Goal: Communication & Community: Answer question/provide support

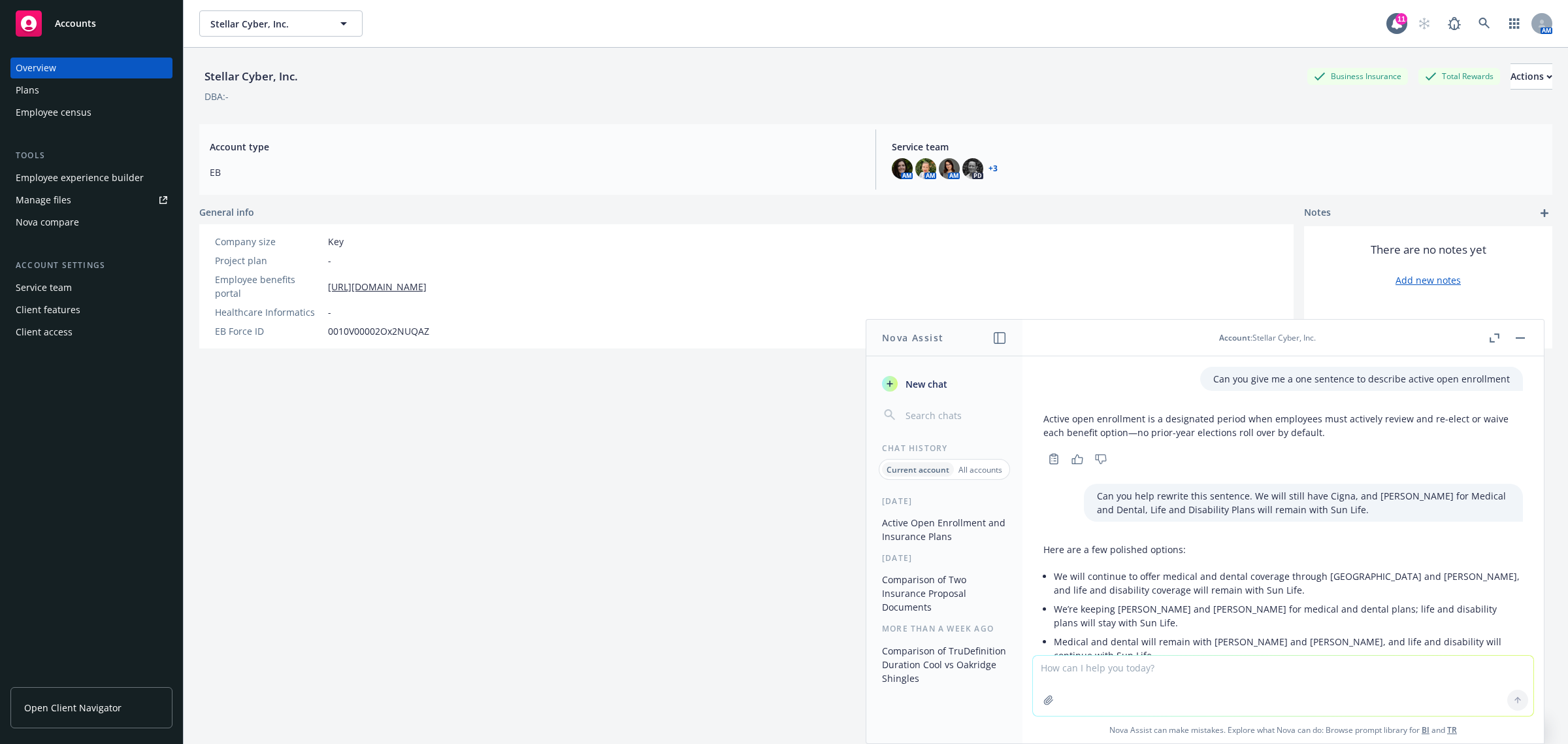
scroll to position [56, 0]
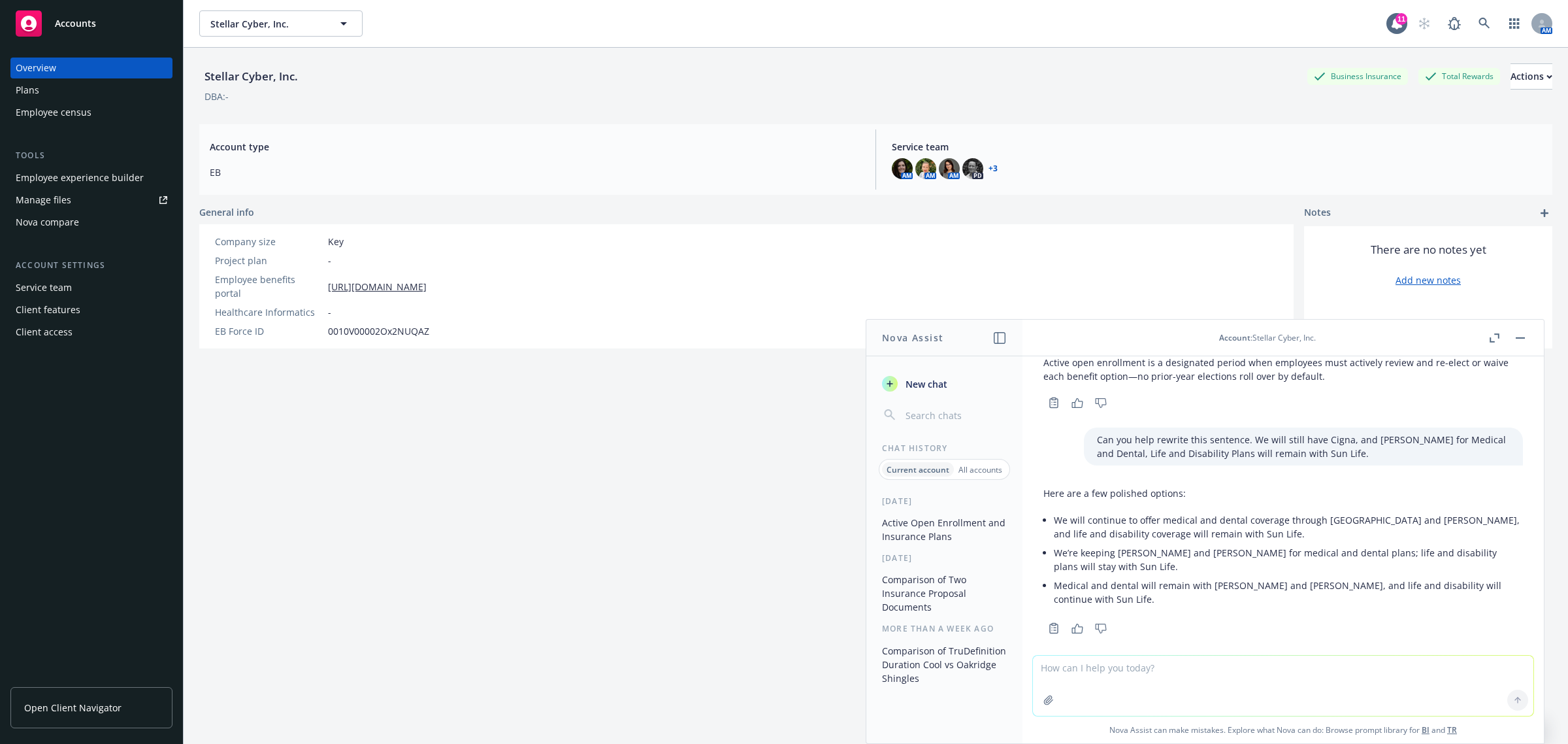
click at [111, 22] on div "Accounts" at bounding box center [92, 23] width 152 height 26
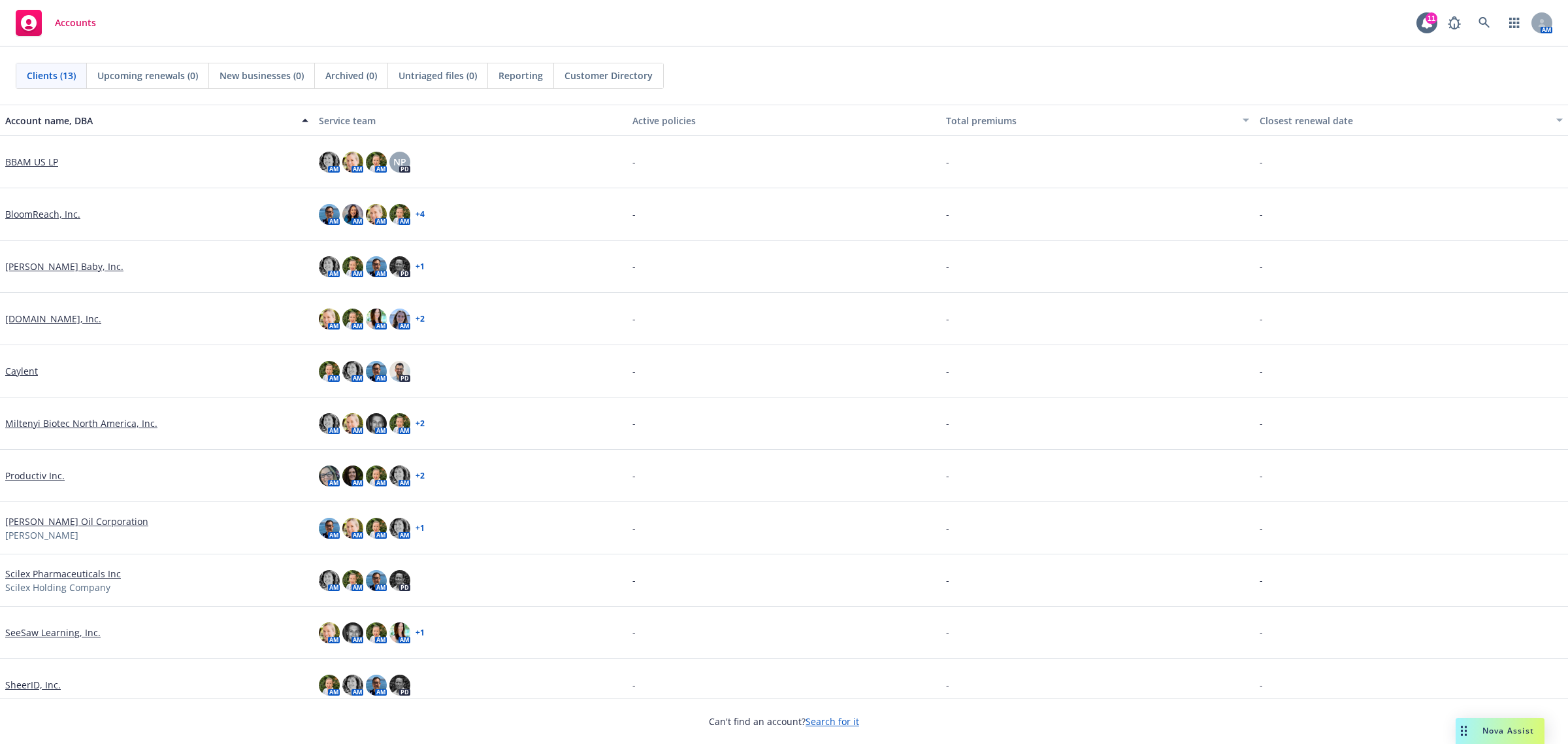
click at [44, 213] on link "BloomReach, Inc." at bounding box center [43, 214] width 75 height 13
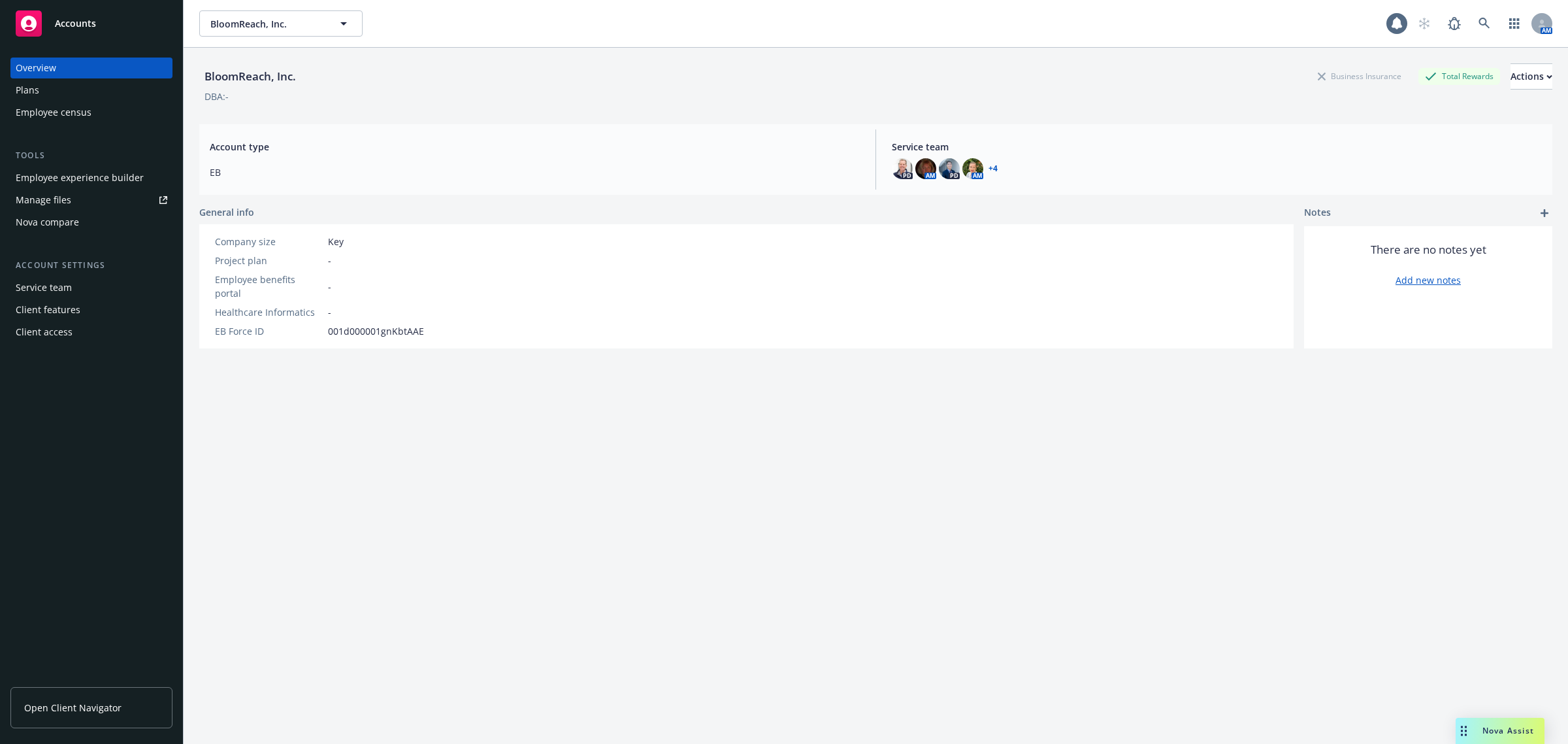
click at [1513, 732] on span "Nova Assist" at bounding box center [1508, 730] width 52 height 11
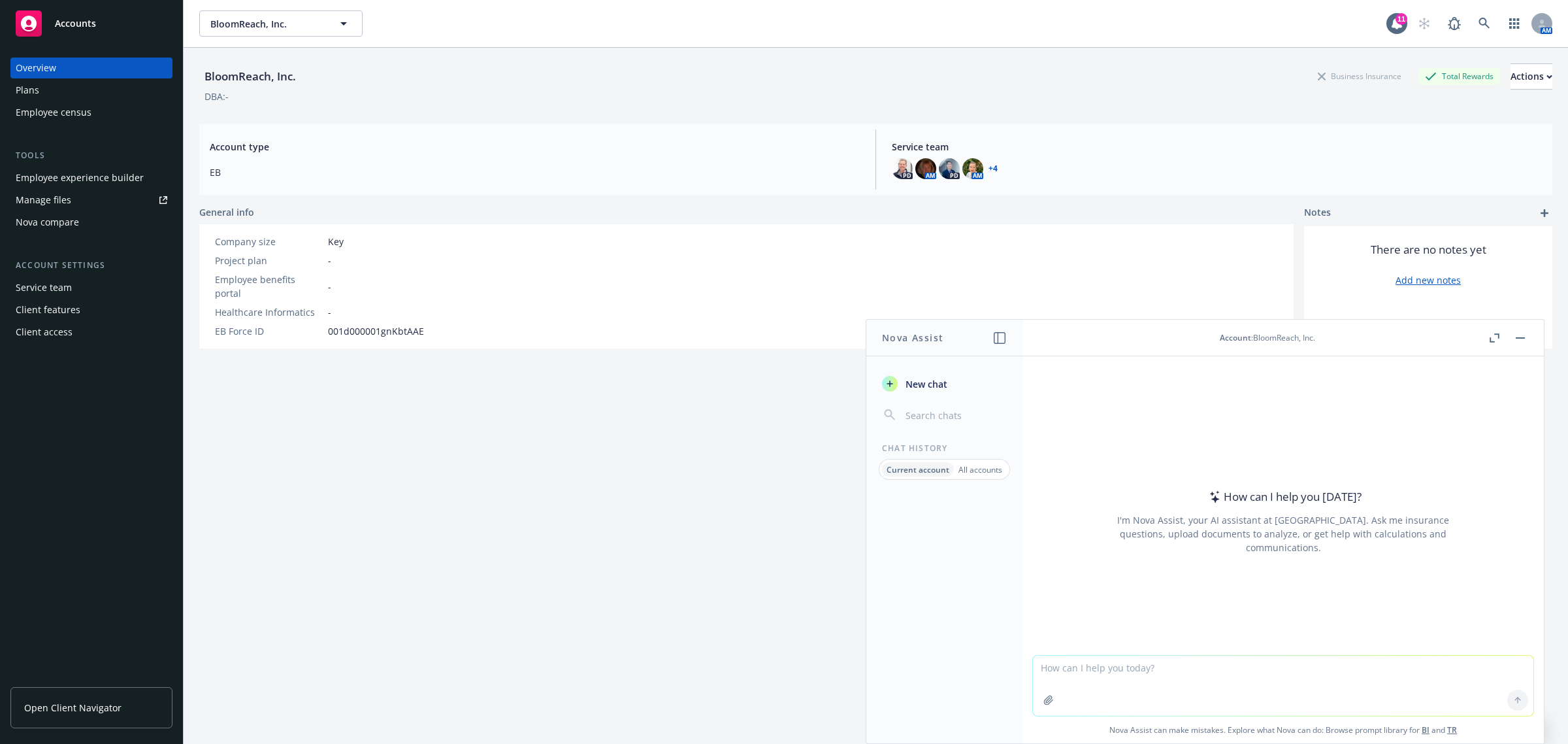
paste textarea "Hi [PERSON_NAME] and [PERSON_NAME], Can you please send your most up to date br…"
type textarea "Hi [PERSON_NAME] and [PERSON_NAME], Can you please send your most up to date br…"
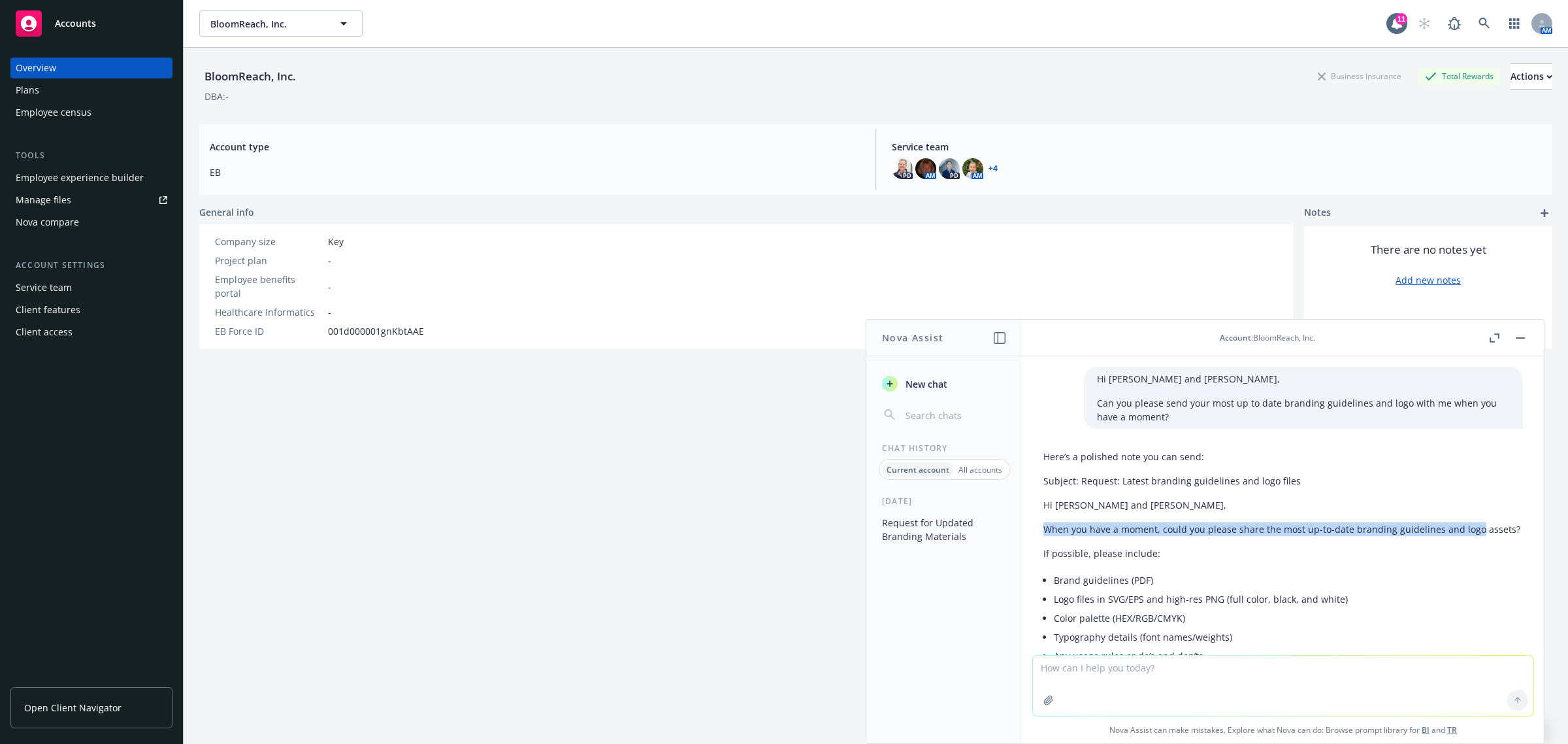
drag, startPoint x: 1478, startPoint y: 527, endPoint x: 1040, endPoint y: 527, distance: 438.0
click at [1040, 527] on div "Here’s a polished note you can send: Subject: Request: Latest branding guidelin…" at bounding box center [1283, 601] width 500 height 312
copy p "When you have a moment, could you please share the most up-to-date branding gui…"
drag, startPoint x: 590, startPoint y: 490, endPoint x: 590, endPoint y: 482, distance: 8.0
click at [590, 490] on div "BloomReach, Inc. Business Insurance Total Rewards Actions DBA: - Account type E…" at bounding box center [875, 411] width 1353 height 728
